Goal: Task Accomplishment & Management: Use online tool/utility

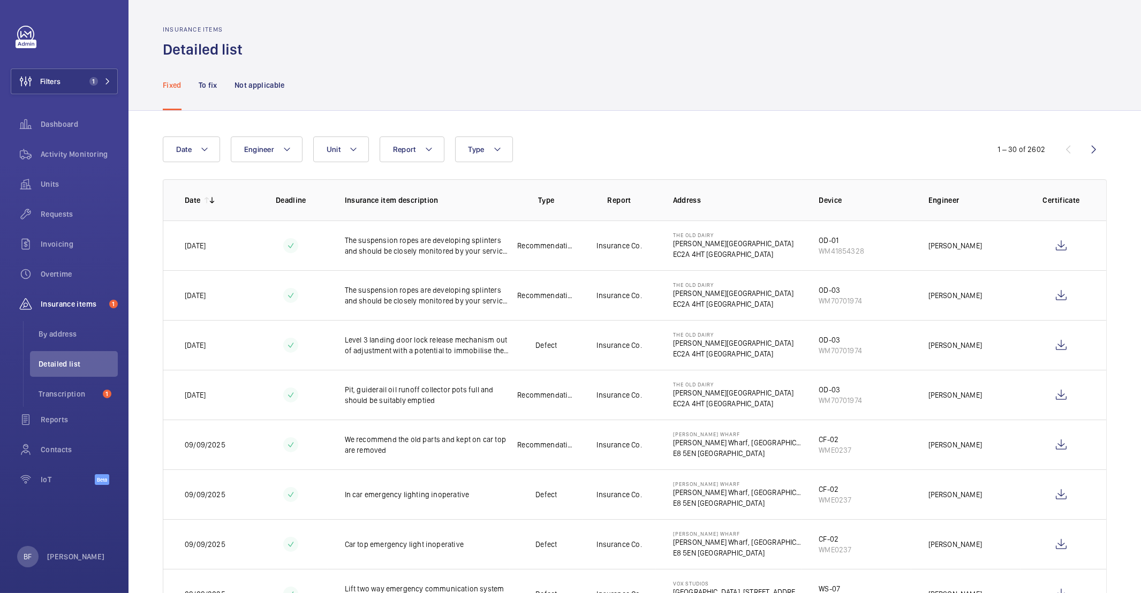
scroll to position [137, 0]
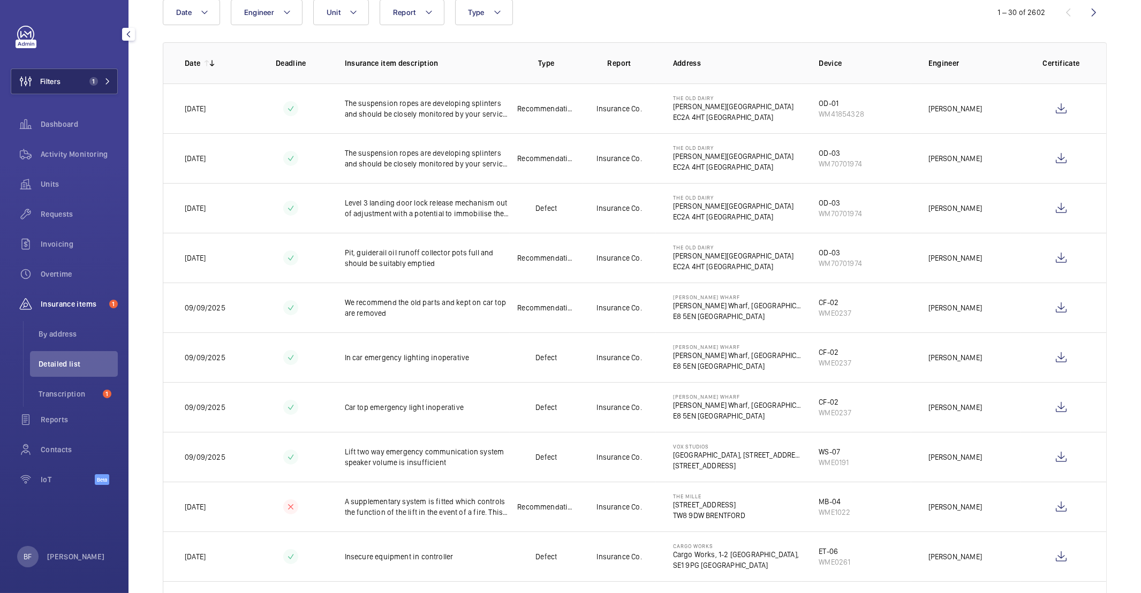
click at [84, 84] on button "Filters 1" at bounding box center [64, 82] width 107 height 26
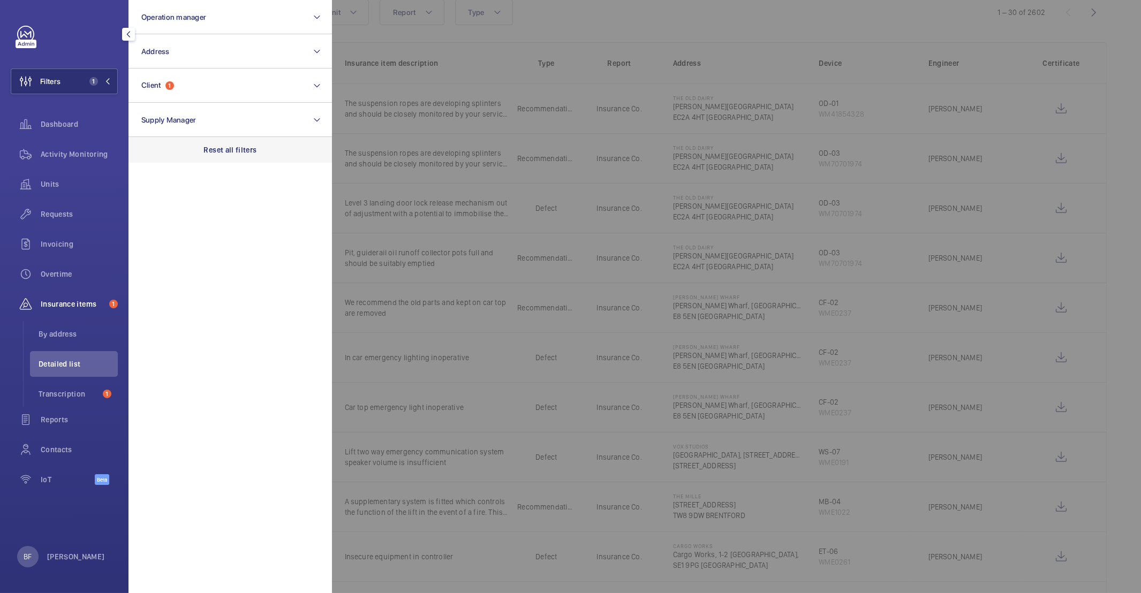
click at [225, 145] on p "Reset all filters" at bounding box center [230, 150] width 53 height 11
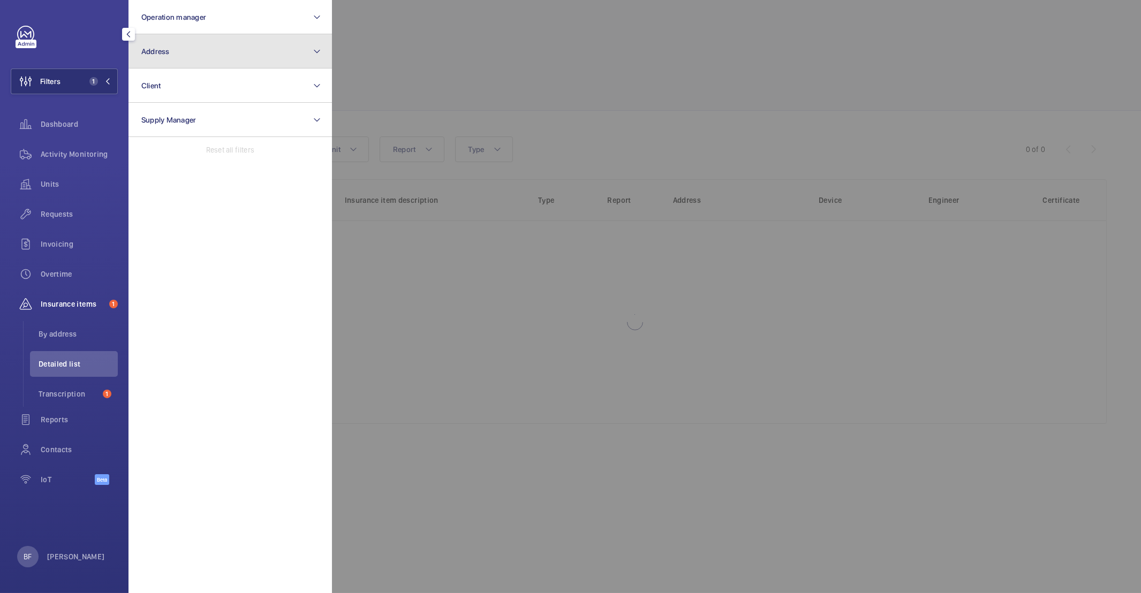
click at [199, 53] on button "Address" at bounding box center [230, 51] width 203 height 34
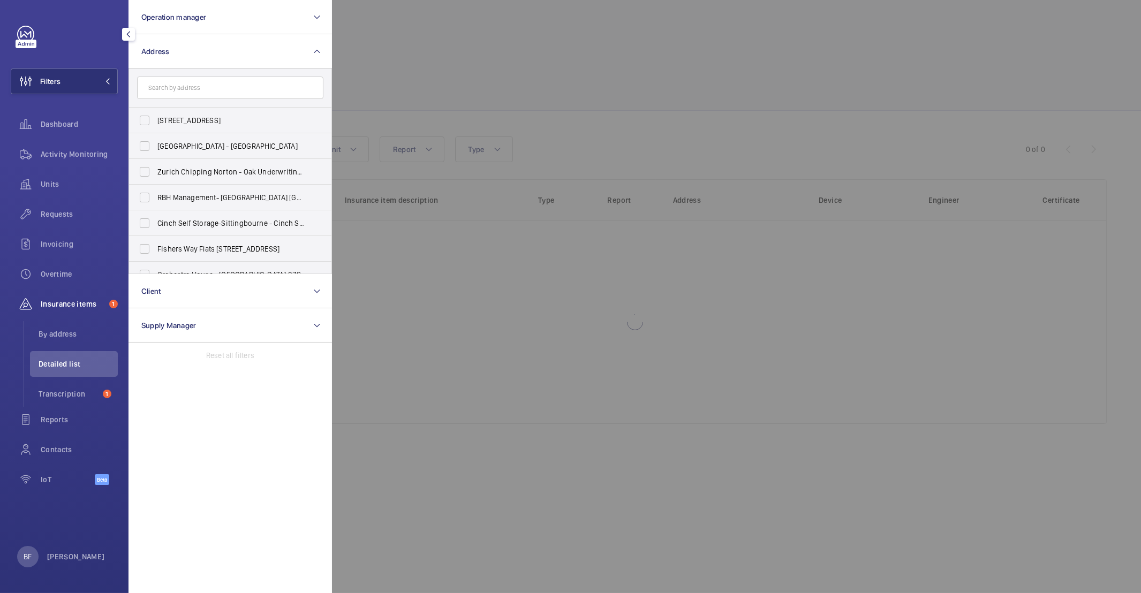
click at [200, 85] on input "text" at bounding box center [230, 88] width 186 height 22
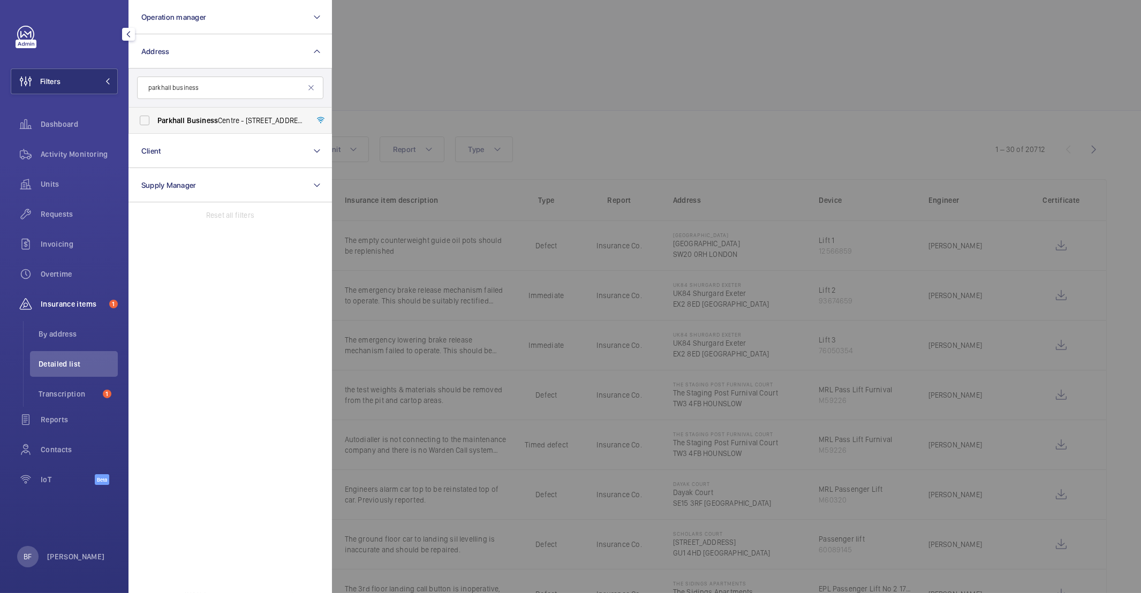
type input "parkhall business"
click at [194, 126] on label "[GEOGRAPHIC_DATA] - [STREET_ADDRESS][PERSON_NAME]" at bounding box center [222, 121] width 186 height 26
click at [155, 126] on input "[GEOGRAPHIC_DATA] - [STREET_ADDRESS][PERSON_NAME]" at bounding box center [144, 120] width 21 height 21
checkbox input "true"
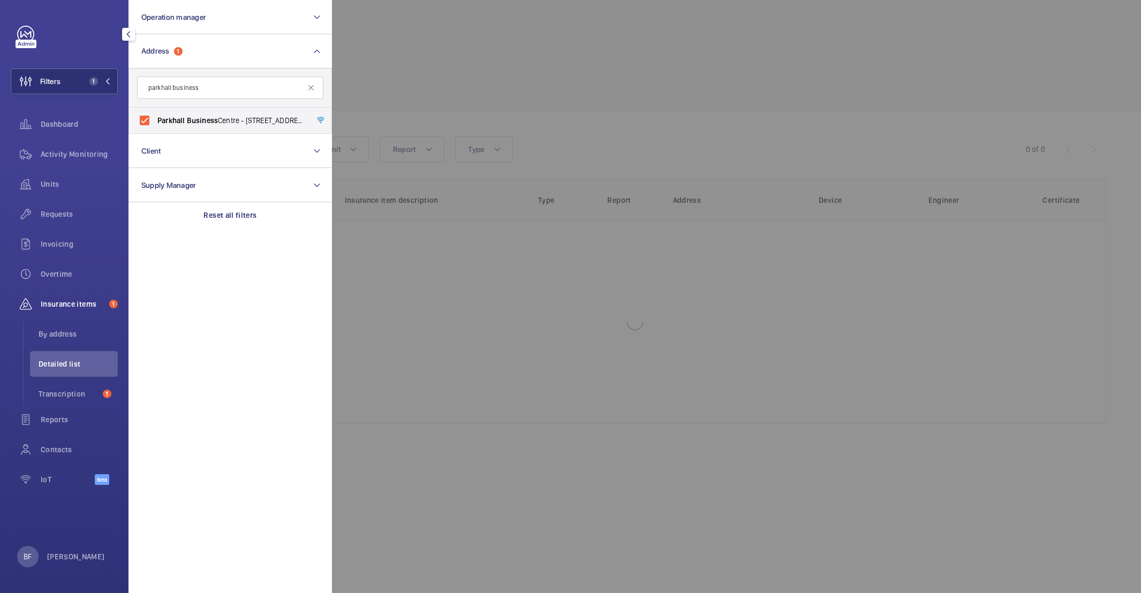
click at [587, 86] on div at bounding box center [902, 296] width 1141 height 593
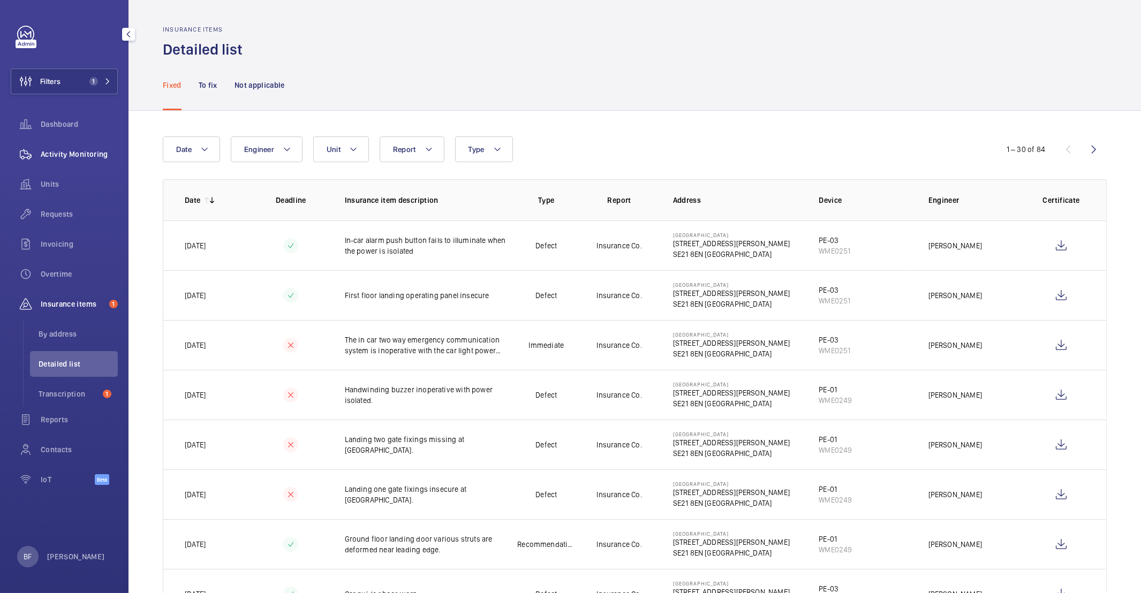
click at [81, 155] on span "Activity Monitoring" at bounding box center [79, 154] width 77 height 11
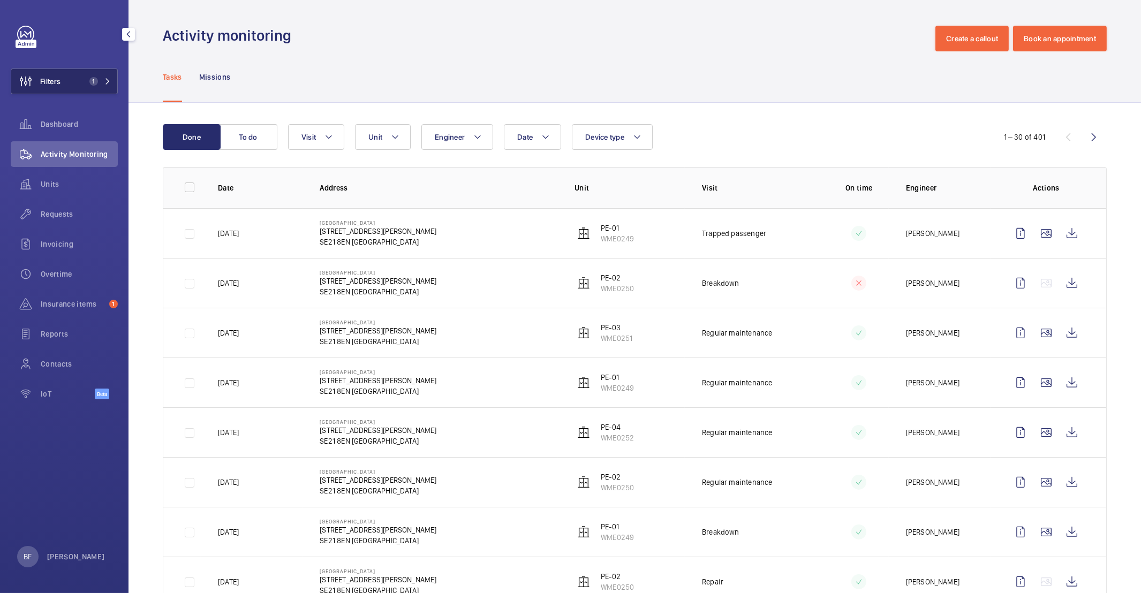
click at [97, 83] on span "1" at bounding box center [93, 81] width 9 height 9
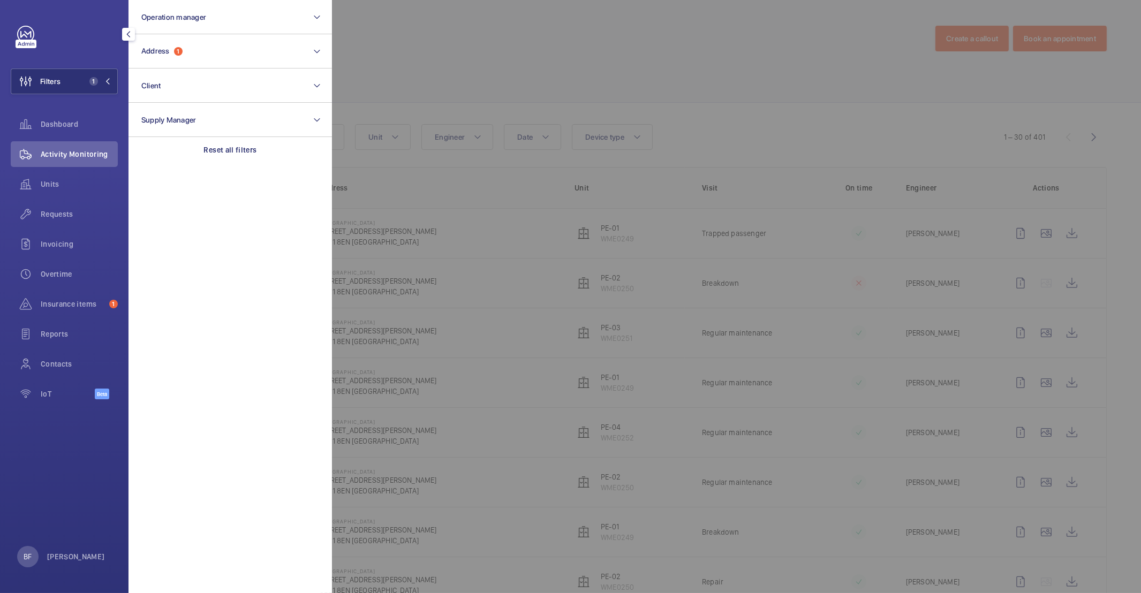
drag, startPoint x: 566, startPoint y: 79, endPoint x: 583, endPoint y: 79, distance: 16.6
click at [567, 79] on div at bounding box center [902, 296] width 1141 height 593
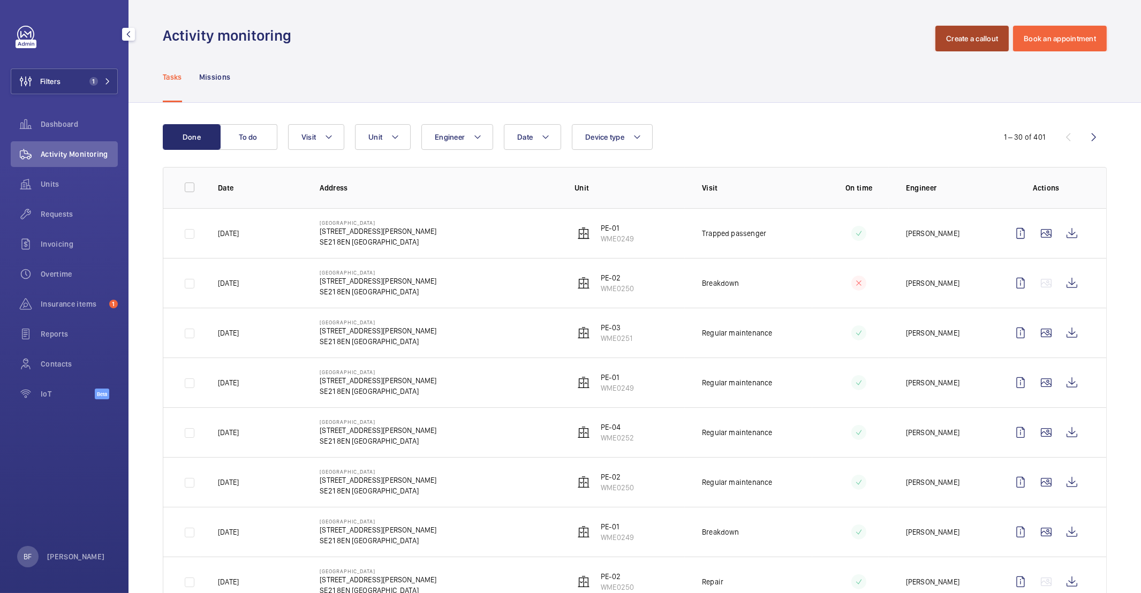
click at [965, 37] on button "Create a callout" at bounding box center [971, 39] width 73 height 26
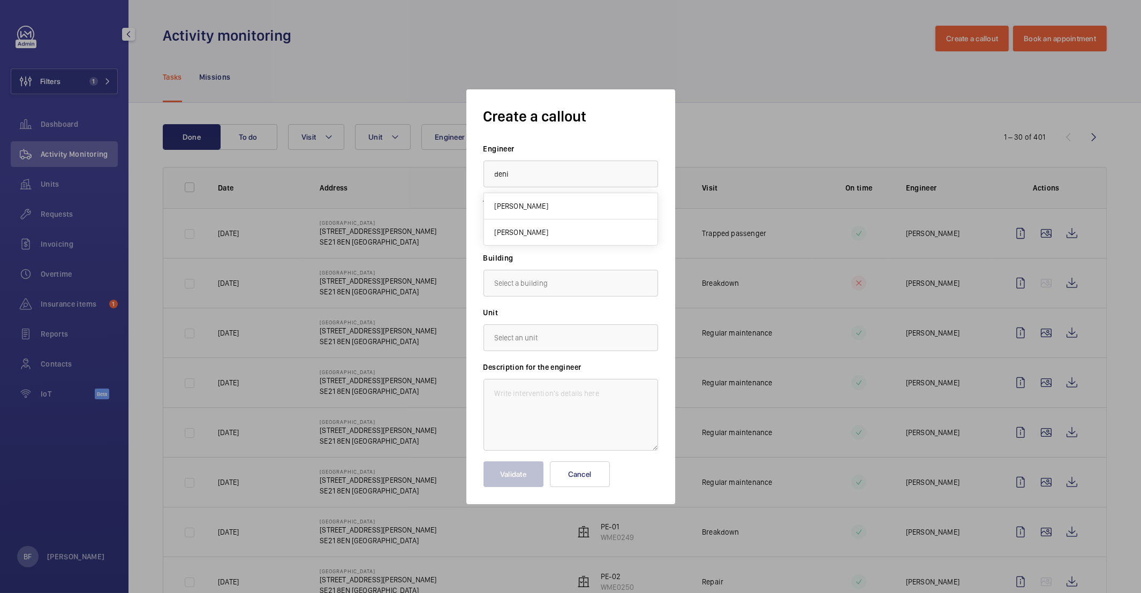
click at [561, 238] on mat-option "[PERSON_NAME]" at bounding box center [570, 233] width 173 height 26
type input "[PERSON_NAME]"
click at [564, 281] on input "text" at bounding box center [570, 283] width 175 height 27
click at [557, 314] on span "[STREET_ADDRESS][PERSON_NAME]" at bounding box center [553, 315] width 117 height 11
type input "[STREET_ADDRESS][PERSON_NAME]"
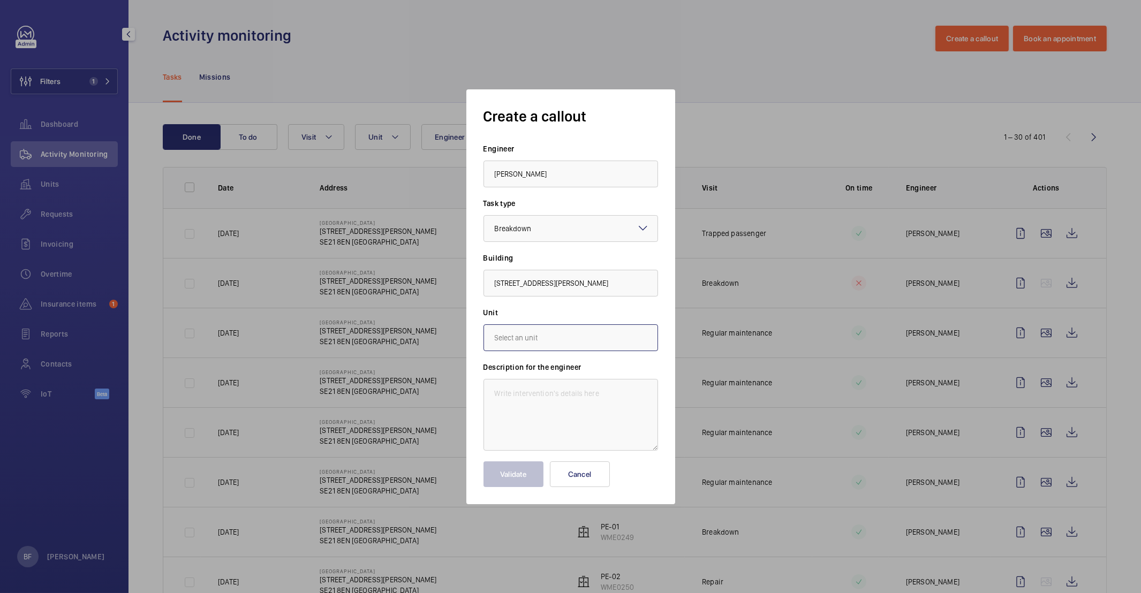
click at [541, 337] on input "text" at bounding box center [570, 337] width 175 height 27
click at [573, 477] on button "Cancel" at bounding box center [580, 475] width 60 height 26
